Goal: Information Seeking & Learning: Learn about a topic

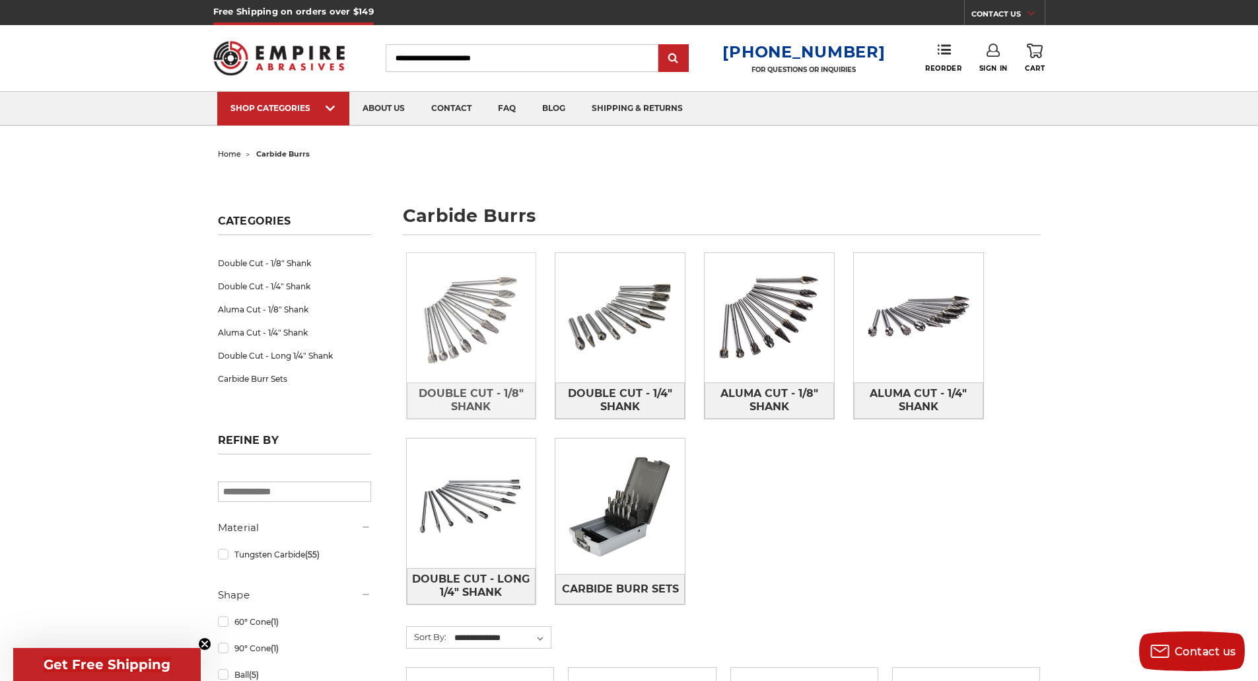
click at [487, 299] on img at bounding box center [471, 317] width 129 height 129
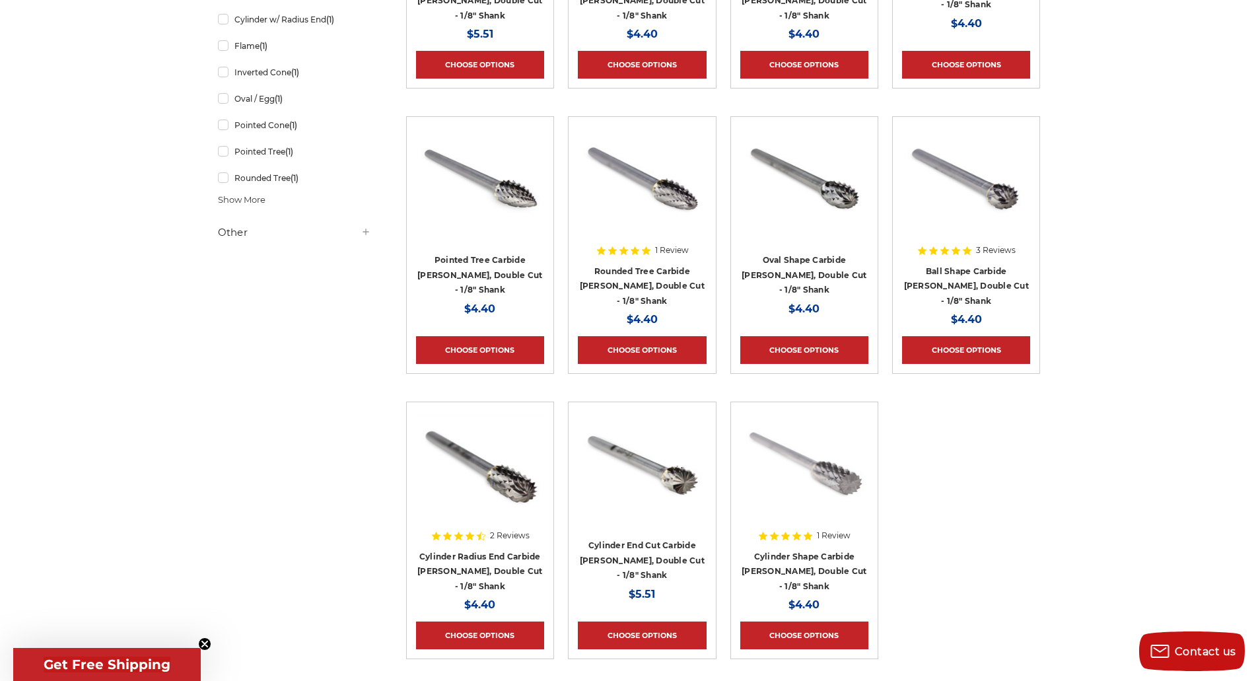
scroll to position [528, 0]
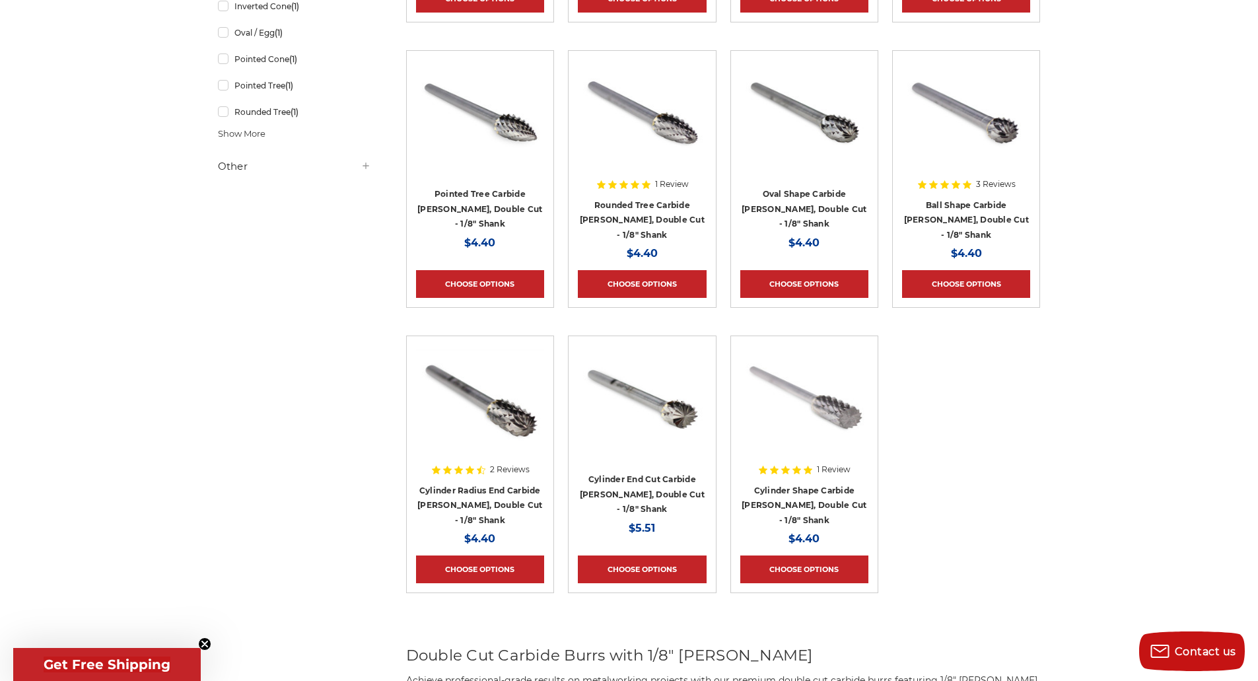
click at [1157, 533] on div "home carbide burrs double cut - 1/8" shank double cut - 1/8" shank Refine by × …" at bounding box center [629, 628] width 1258 height 2024
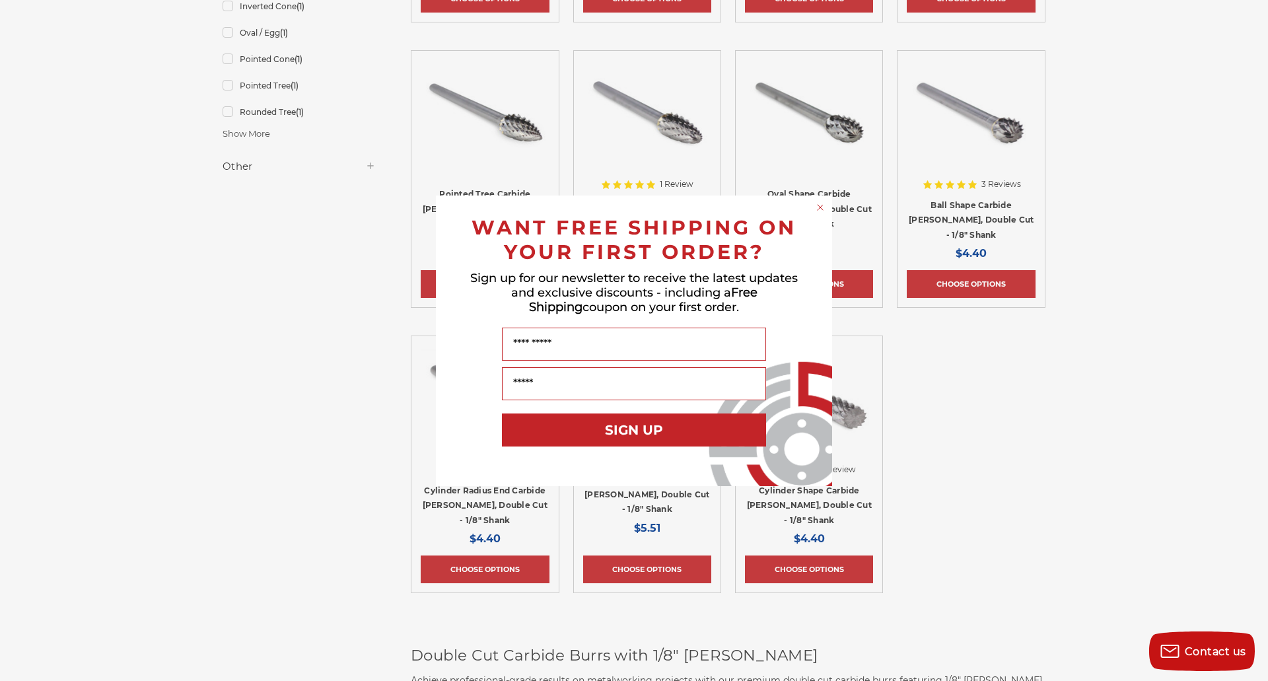
click at [257, 241] on div "Close dialog WANT FREE SHIPPING ON YOUR FIRST ORDER? Sign up for our newsletter…" at bounding box center [634, 340] width 1268 height 681
click at [1019, 464] on div "Close dialog WANT FREE SHIPPING ON YOUR FIRST ORDER? Sign up for our newsletter…" at bounding box center [634, 340] width 1268 height 681
click at [818, 515] on div "Close dialog WANT FREE SHIPPING ON YOUR FIRST ORDER? Sign up for our newsletter…" at bounding box center [634, 340] width 1268 height 681
click at [820, 205] on circle "Close dialog" at bounding box center [820, 207] width 13 height 13
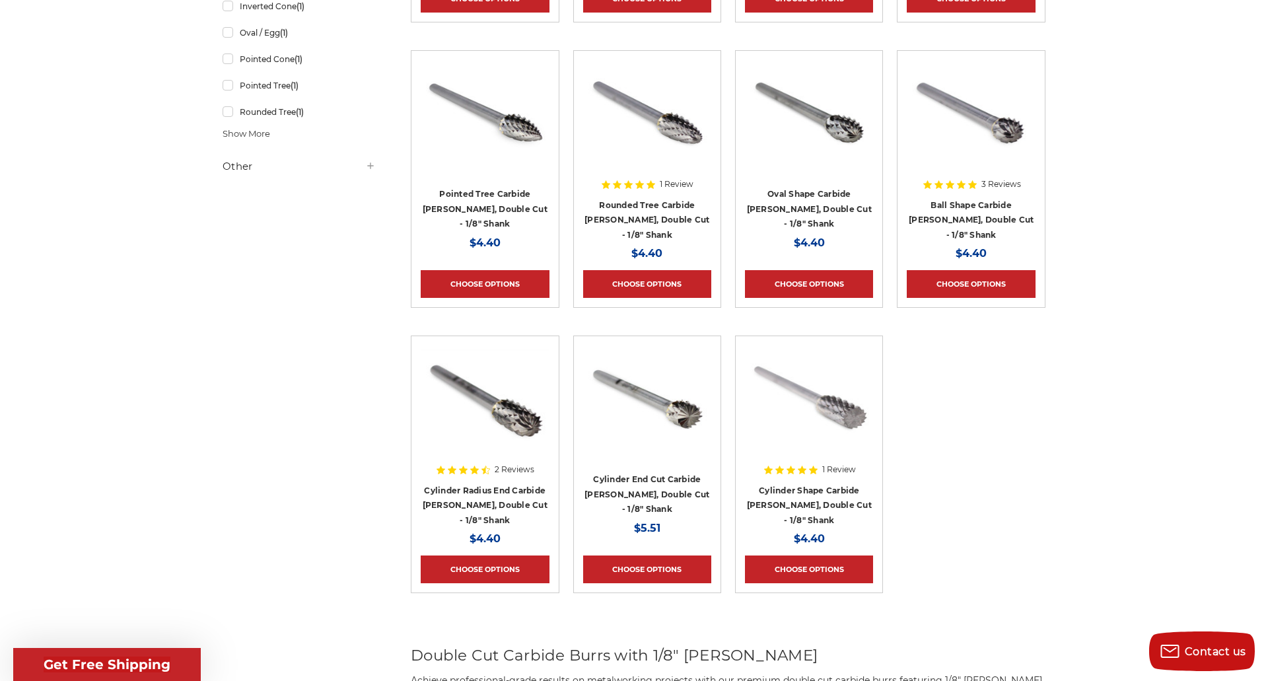
click at [816, 468] on div at bounding box center [804, 429] width 128 height 169
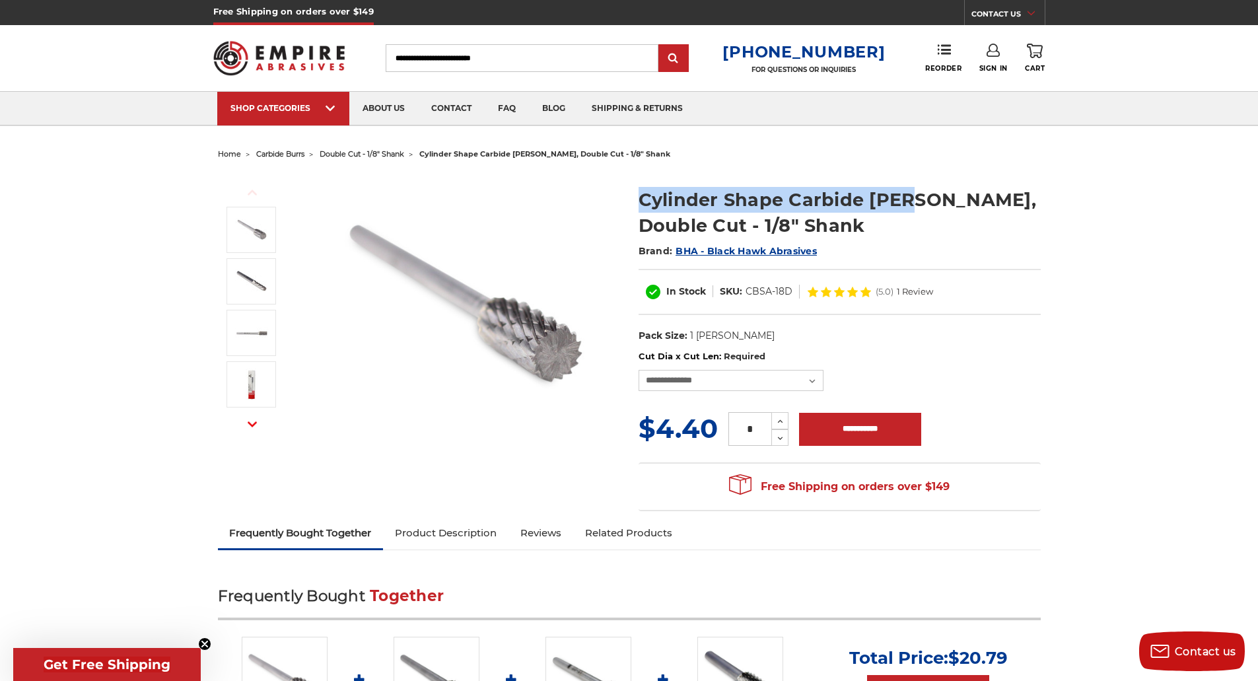
drag, startPoint x: 637, startPoint y: 199, endPoint x: 907, endPoint y: 206, distance: 269.6
click at [907, 206] on section "Cylinder Shape Carbide Burr, Double Cut - 1/8" Shank Brand: BHA - Black Hawk Ab…" at bounding box center [839, 261] width 421 height 177
copy h1 "Cylinder Shape Carbide Burr"
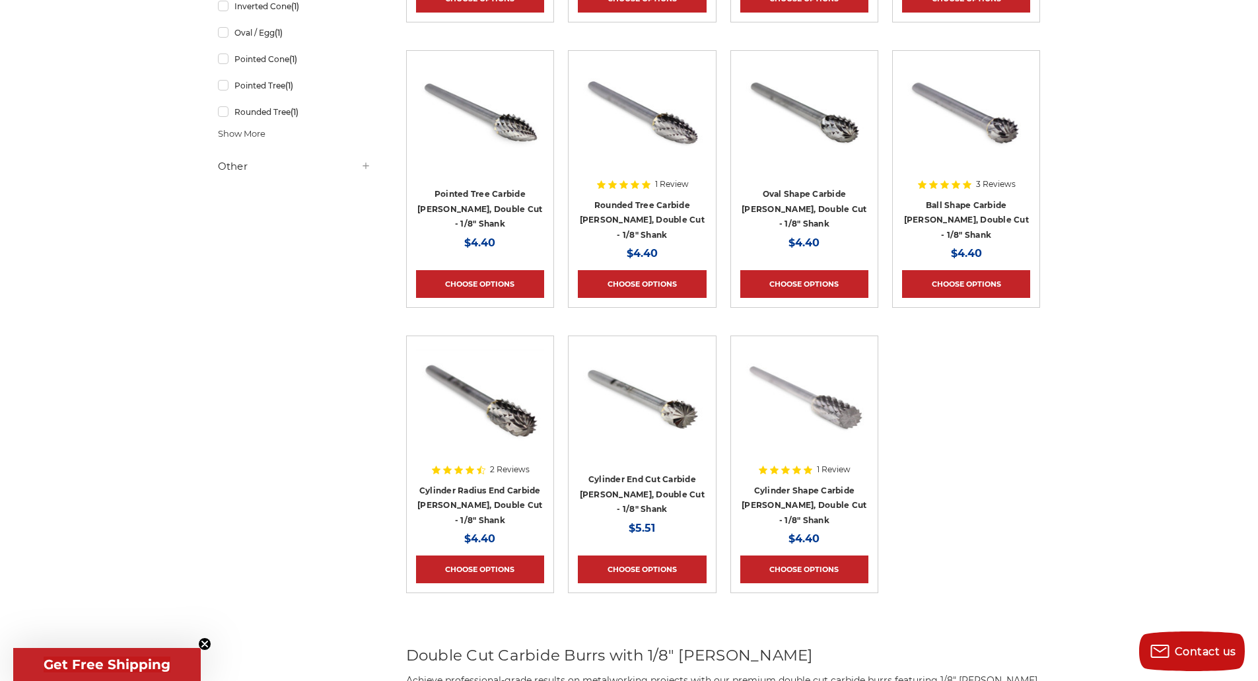
click at [678, 113] on img at bounding box center [642, 113] width 128 height 106
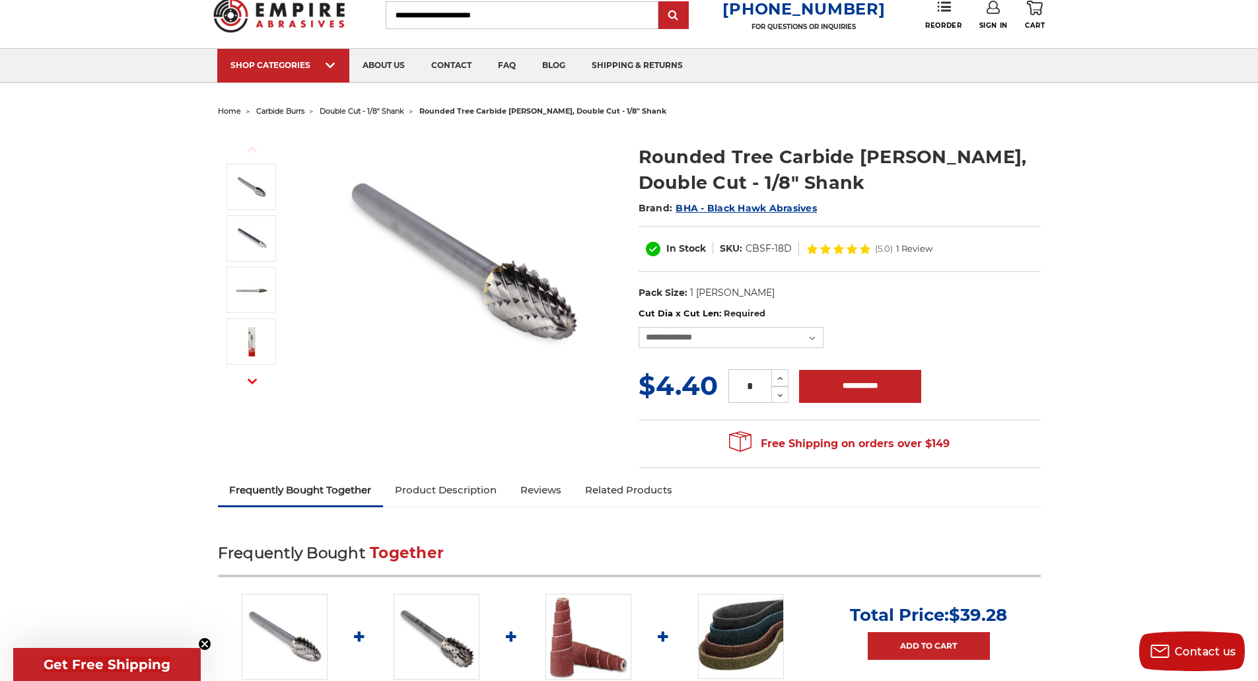
scroll to position [66, 0]
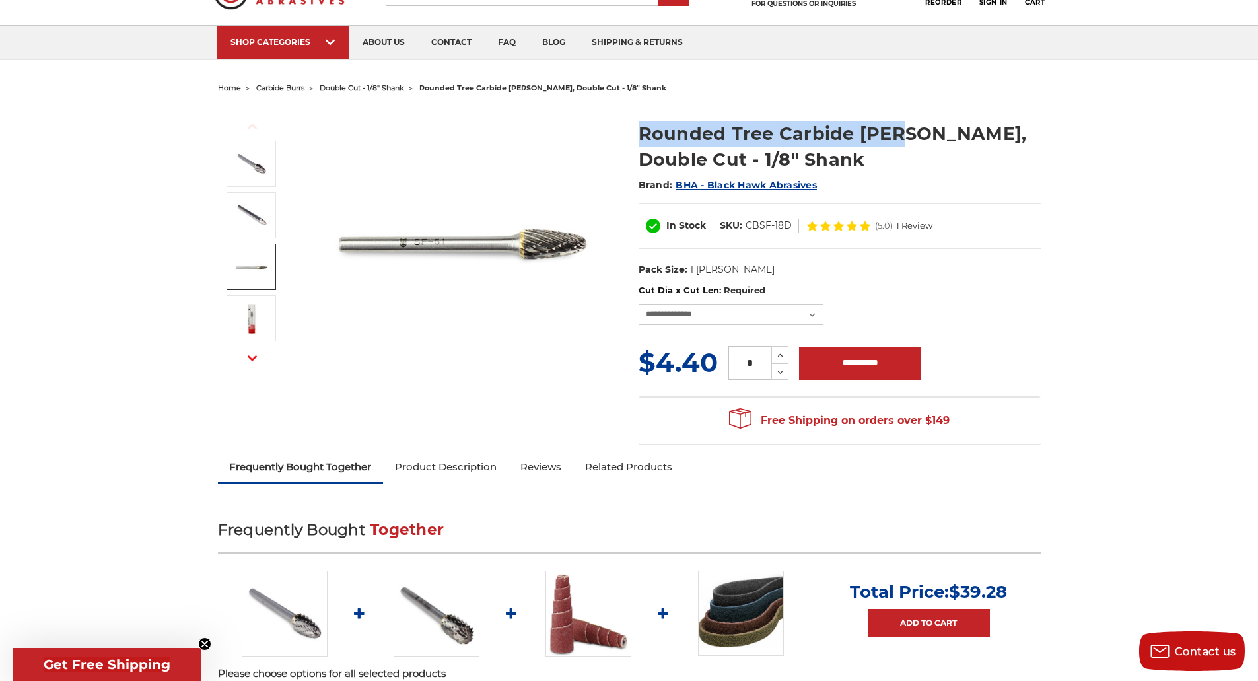
drag, startPoint x: 640, startPoint y: 135, endPoint x: 899, endPoint y: 139, distance: 259.0
click at [899, 139] on h1 "Rounded Tree Carbide [PERSON_NAME], Double Cut - 1/8" Shank" at bounding box center [840, 147] width 402 height 52
copy h1 "Rounded Tree Carbide Burr"
drag, startPoint x: 744, startPoint y: 226, endPoint x: 791, endPoint y: 227, distance: 47.6
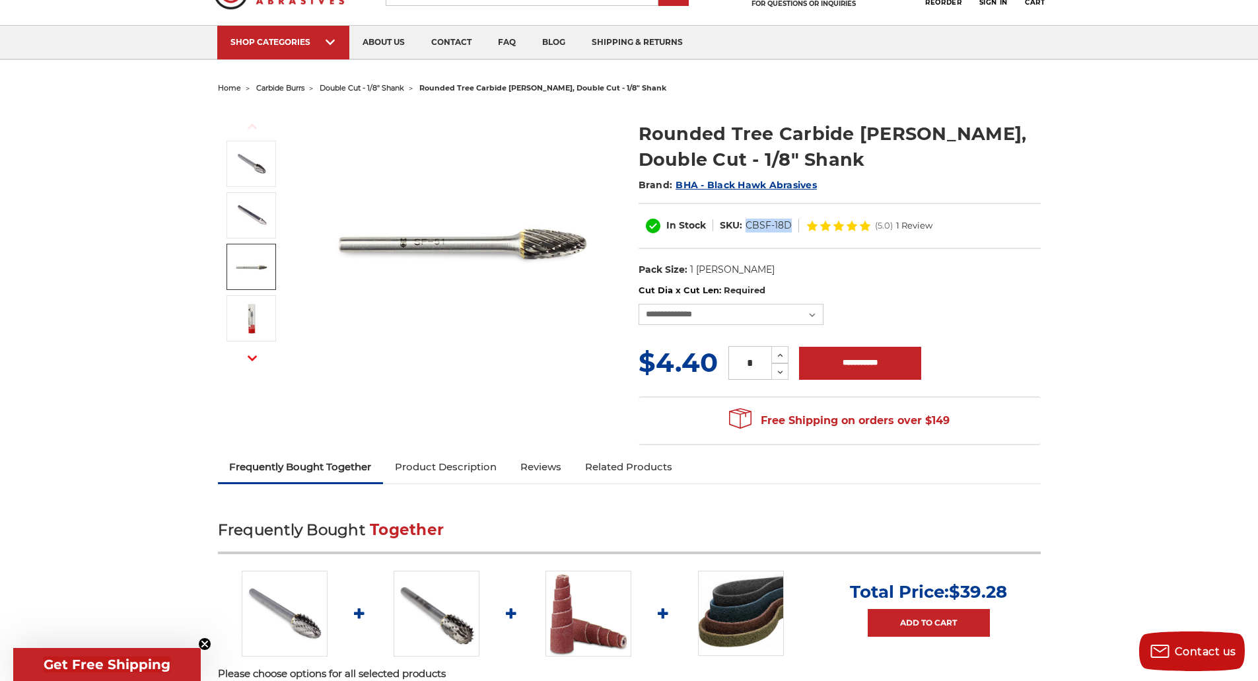
click at [791, 227] on dl "SKU: CBSF-18D" at bounding box center [756, 226] width 86 height 14
copy dd "CBSF-18D"
